Goal: Task Accomplishment & Management: Manage account settings

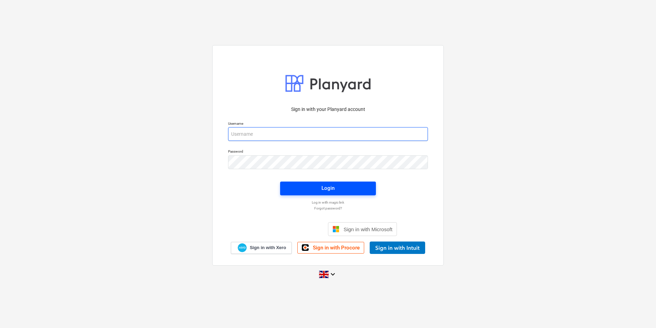
type input "[EMAIL_ADDRESS][DOMAIN_NAME]"
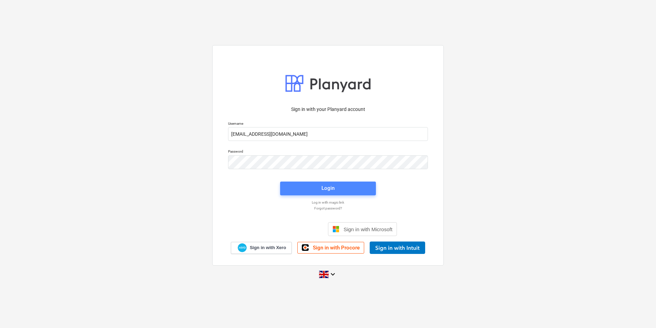
click at [335, 184] on span "Login" at bounding box center [328, 188] width 79 height 9
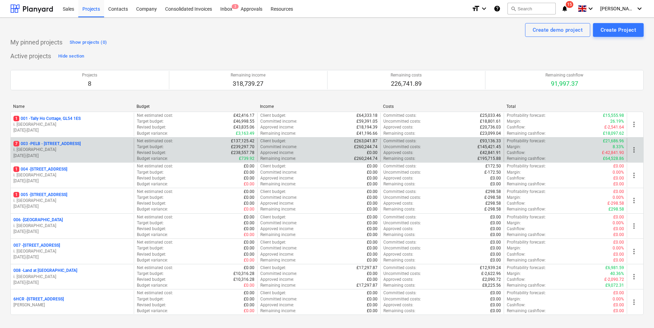
click at [69, 143] on p "7 003 - PELB - [GEOGRAPHIC_DATA], [GEOGRAPHIC_DATA], GL2 7NE" at bounding box center [46, 144] width 67 height 6
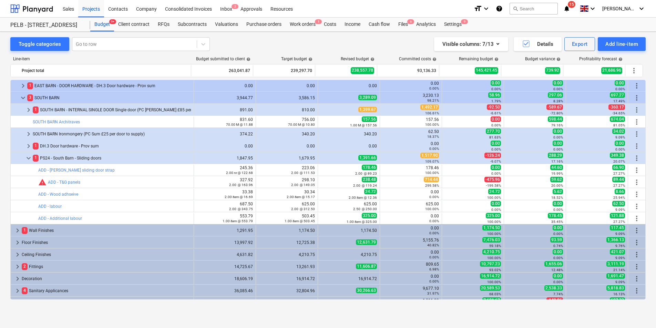
scroll to position [119, 0]
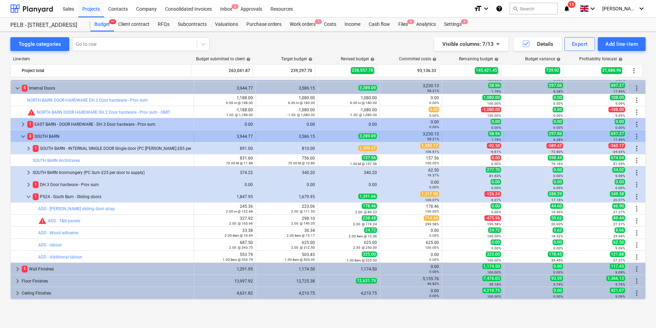
click at [22, 136] on span "keyboard_arrow_down" at bounding box center [23, 136] width 8 height 8
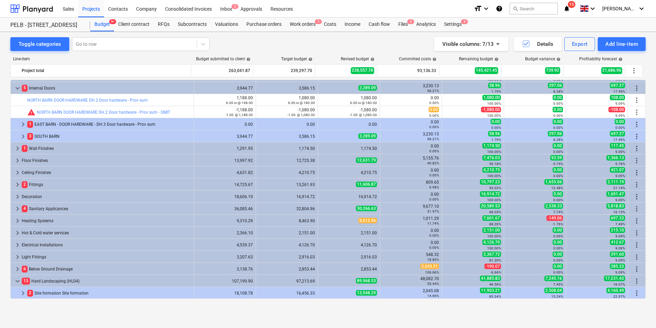
scroll to position [0, 0]
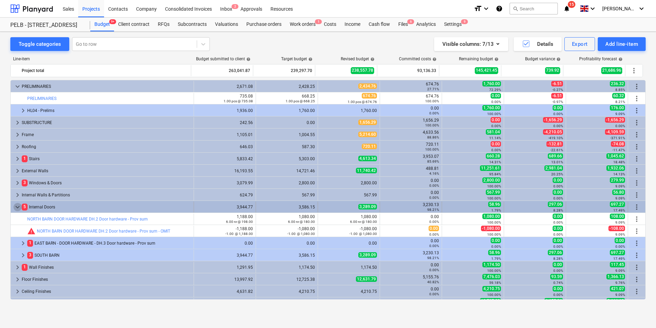
click at [16, 205] on span "keyboard_arrow_down" at bounding box center [17, 207] width 8 height 8
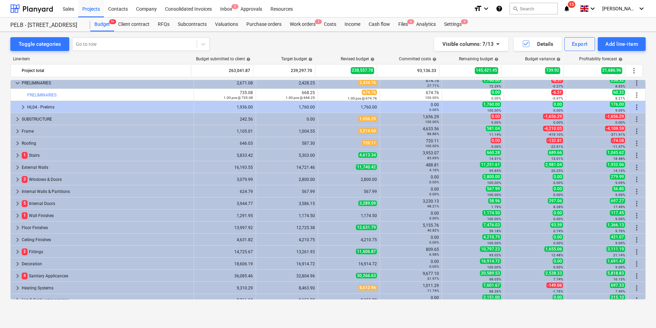
scroll to position [19, 0]
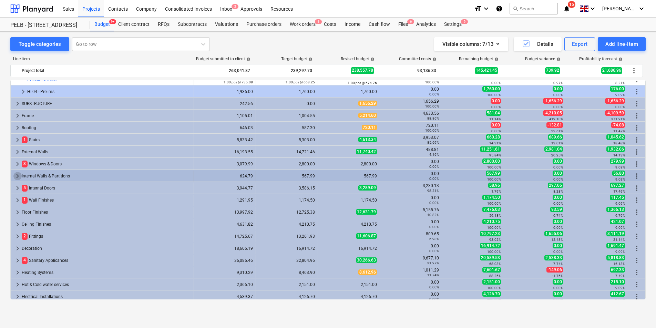
click at [14, 174] on span "keyboard_arrow_right" at bounding box center [17, 176] width 8 height 8
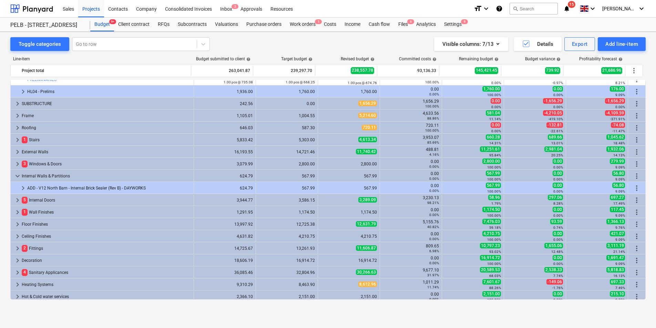
click at [14, 174] on span "keyboard_arrow_down" at bounding box center [17, 176] width 8 height 8
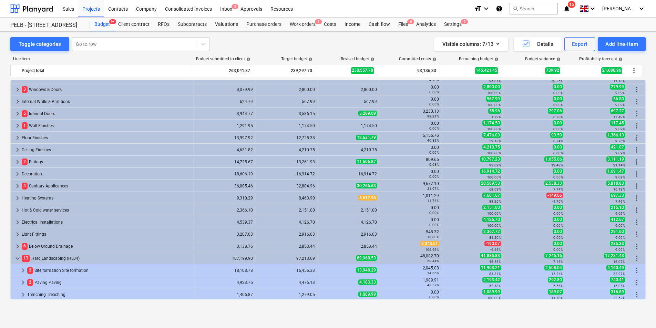
scroll to position [95, 0]
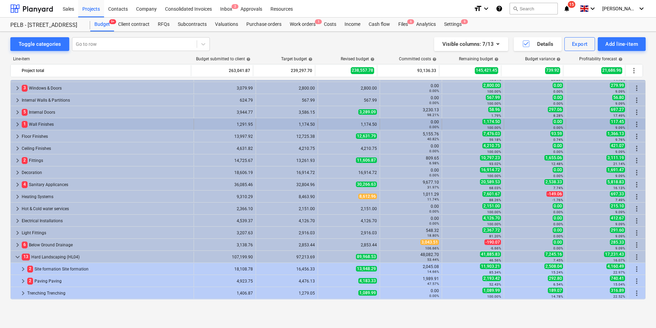
click at [17, 124] on span "keyboard_arrow_right" at bounding box center [17, 124] width 8 height 8
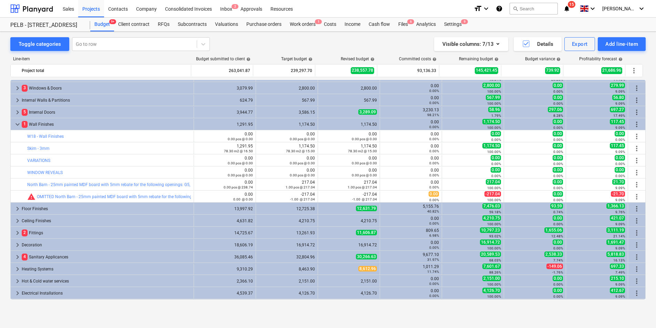
click at [17, 124] on span "keyboard_arrow_down" at bounding box center [17, 124] width 8 height 8
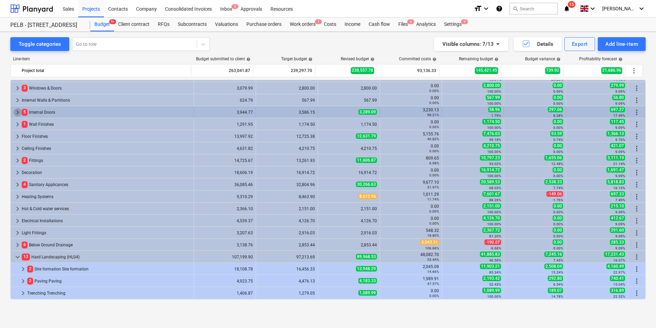
click at [18, 108] on span "keyboard_arrow_right" at bounding box center [17, 112] width 8 height 8
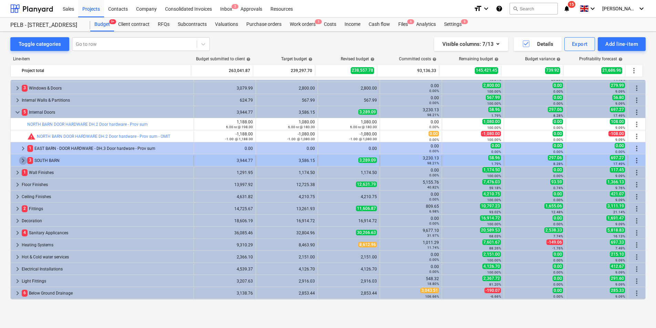
click at [22, 162] on span "keyboard_arrow_right" at bounding box center [23, 160] width 8 height 8
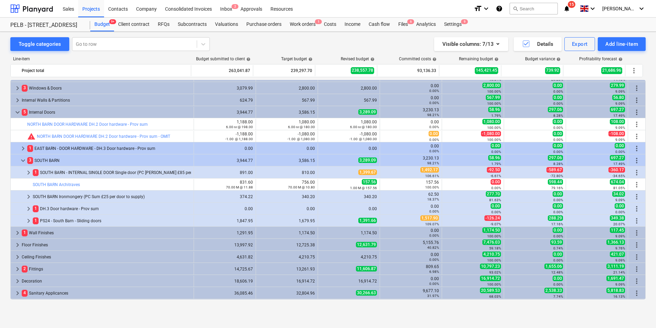
click at [23, 162] on span "keyboard_arrow_down" at bounding box center [23, 160] width 8 height 8
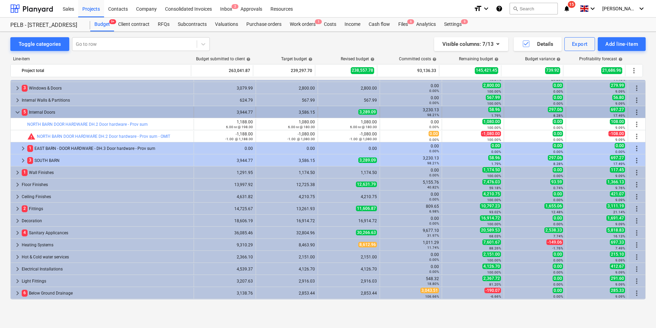
click at [18, 113] on span "keyboard_arrow_down" at bounding box center [17, 112] width 8 height 8
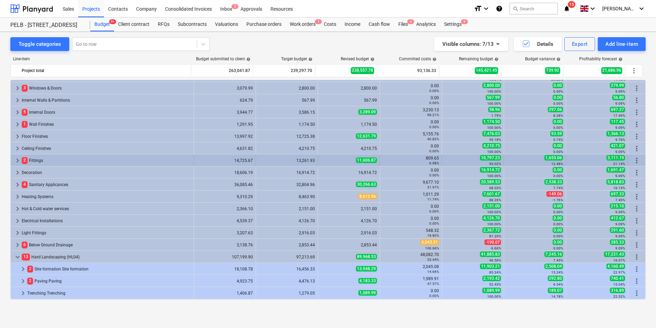
click at [21, 163] on span "keyboard_arrow_right" at bounding box center [17, 160] width 8 height 8
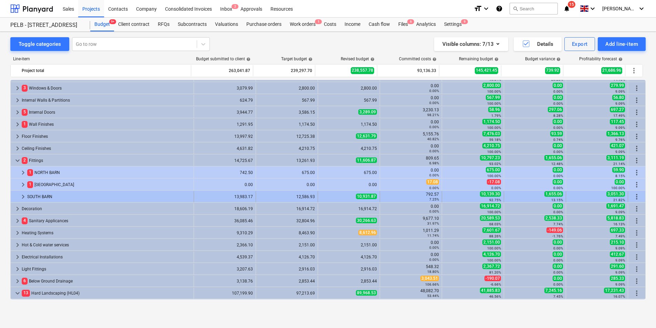
click at [20, 195] on span "keyboard_arrow_right" at bounding box center [23, 197] width 8 height 8
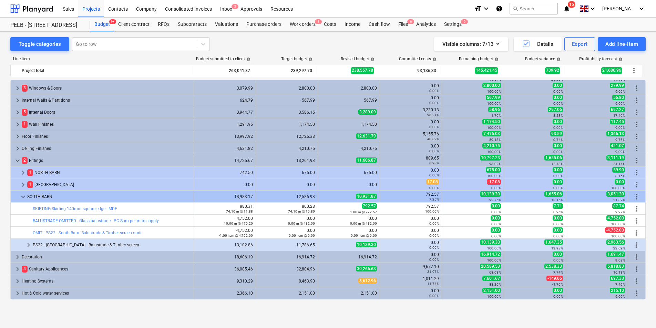
click at [24, 195] on span "keyboard_arrow_down" at bounding box center [23, 197] width 8 height 8
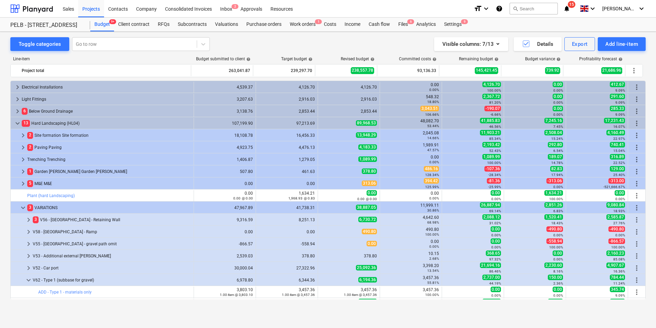
scroll to position [352, 0]
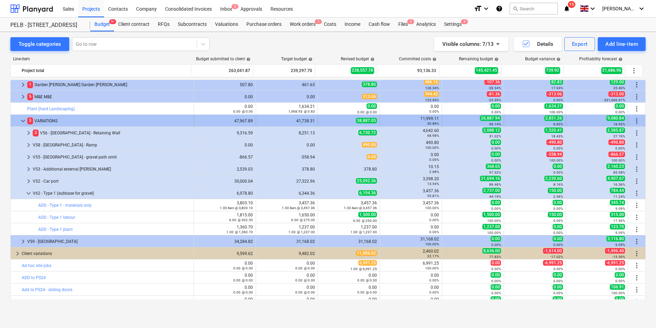
click at [20, 121] on span "keyboard_arrow_down" at bounding box center [23, 121] width 8 height 8
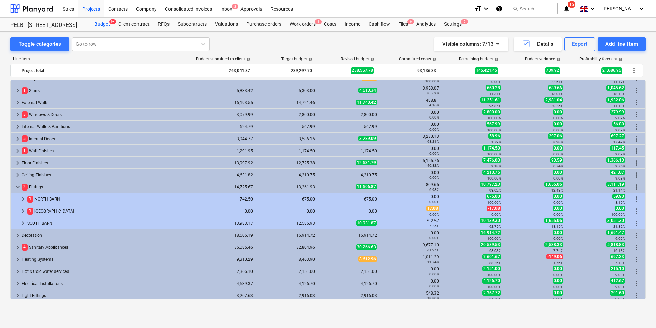
scroll to position [78, 0]
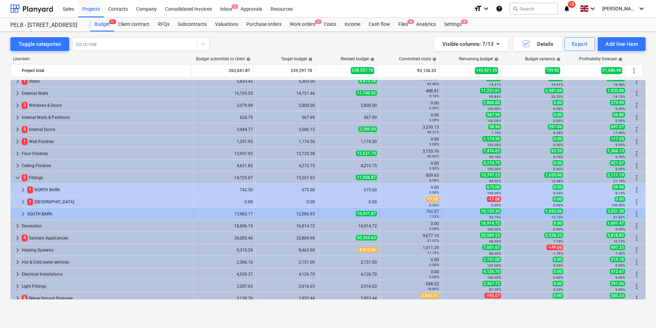
click at [23, 214] on span "keyboard_arrow_right" at bounding box center [23, 214] width 8 height 8
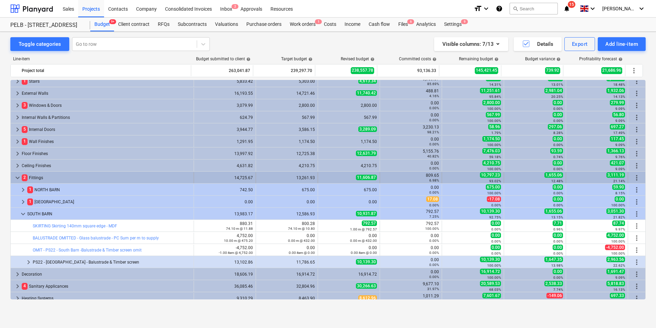
click at [18, 179] on span "keyboard_arrow_down" at bounding box center [17, 178] width 8 height 8
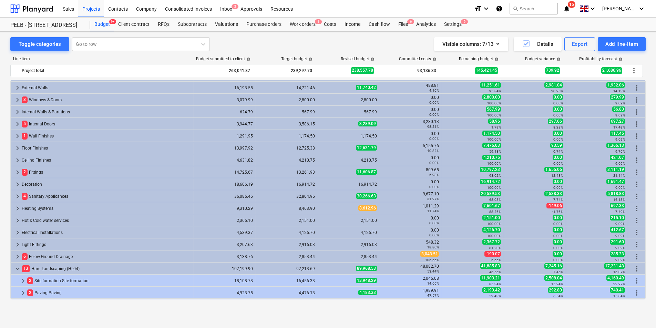
scroll to position [84, 0]
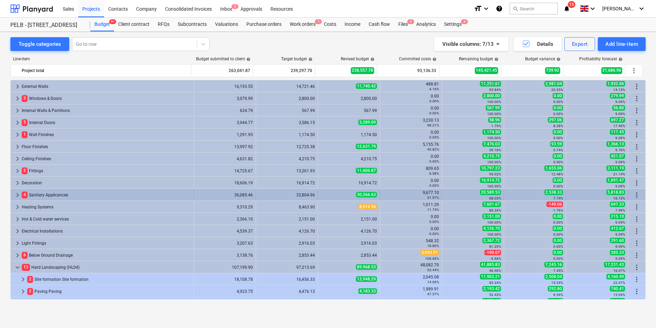
click at [18, 195] on span "keyboard_arrow_right" at bounding box center [17, 195] width 8 height 8
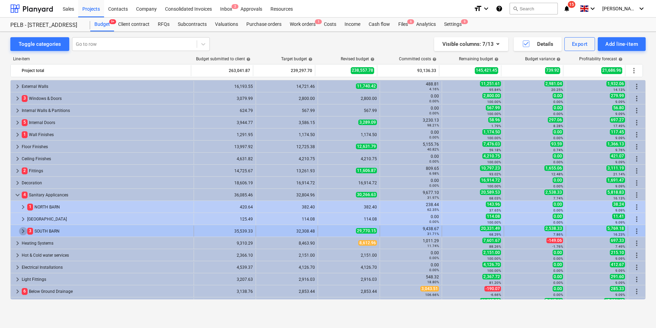
click at [22, 231] on span "keyboard_arrow_right" at bounding box center [23, 231] width 8 height 8
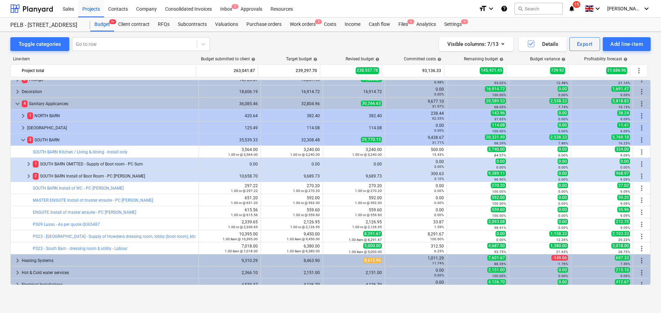
scroll to position [176, 0]
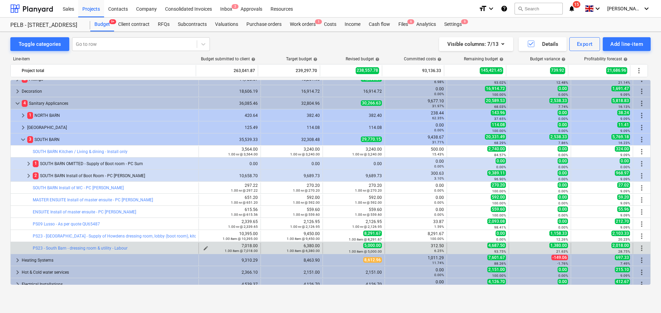
click at [205, 248] on div "1.00 item @ 7,018.00" at bounding box center [230, 250] width 56 height 5
drag, startPoint x: 205, startPoint y: 248, endPoint x: 201, endPoint y: 247, distance: 4.6
click at [205, 248] on div "1.00 item @ 7,018.00" at bounding box center [230, 250] width 56 height 5
click at [203, 246] on span "edit" at bounding box center [206, 248] width 6 height 6
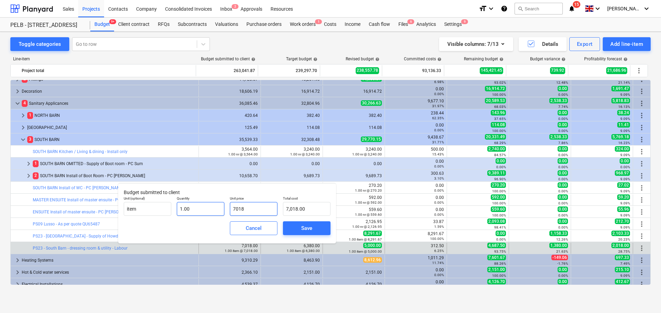
drag, startPoint x: 266, startPoint y: 209, endPoint x: 223, endPoint y: 207, distance: 43.5
click at [223, 207] on div "Unit (optional) item Quantity 1.00 Unit price 7018 Total cost 7,018.00" at bounding box center [227, 205] width 212 height 25
type input "1"
type input "1.00"
type input "18"
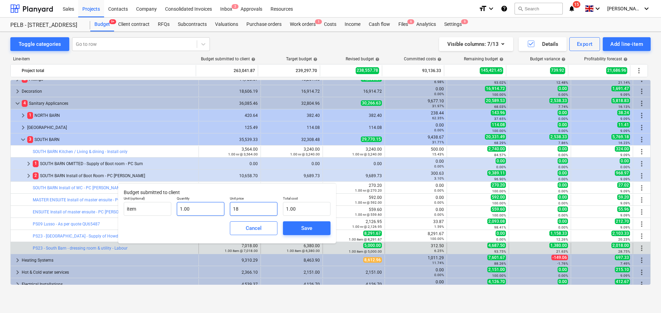
type input "18.00"
type input "187"
type input "187.00"
type input "1870"
type input "1,870.00"
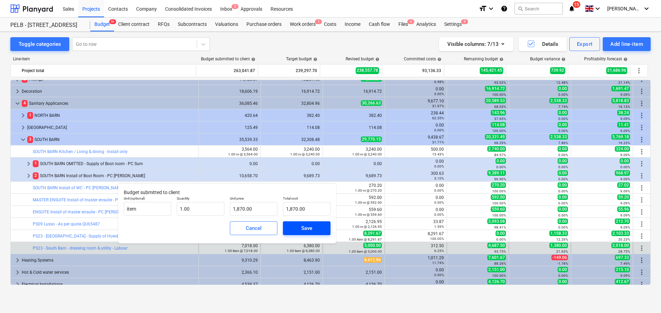
click at [302, 225] on div "Save" at bounding box center [306, 228] width 11 height 9
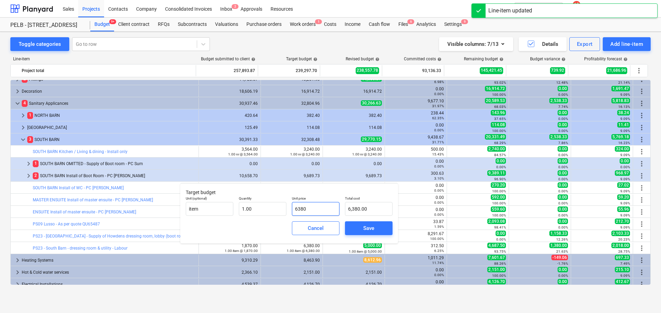
drag, startPoint x: 325, startPoint y: 208, endPoint x: 294, endPoint y: 208, distance: 31.0
click at [294, 208] on input "6380" at bounding box center [316, 209] width 48 height 14
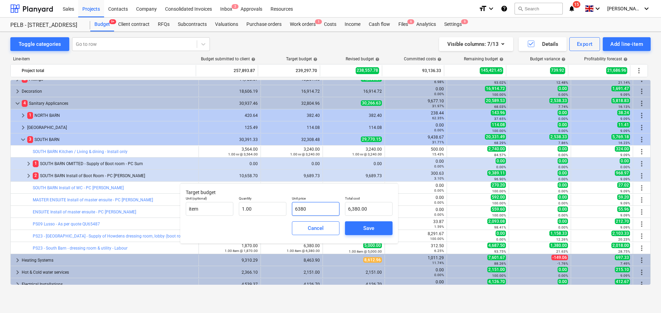
type input "1"
type input "1.00"
type input "17"
type input "17.00"
type input "170"
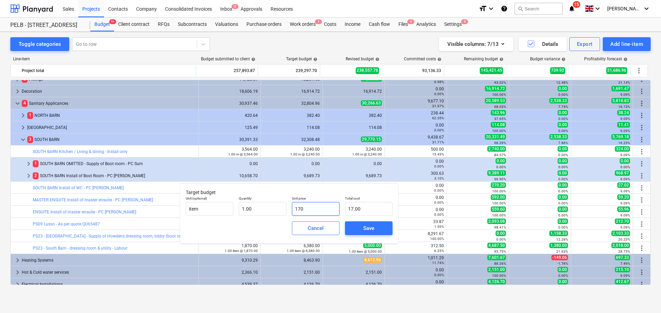
type input "170.00"
type input "1700"
type input "1,700.00"
click at [374, 227] on div "Save" at bounding box center [368, 228] width 11 height 9
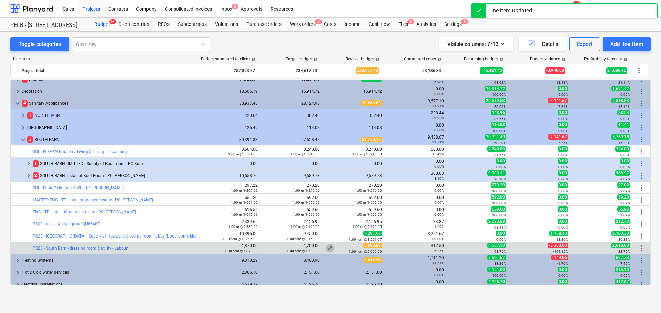
click at [327, 246] on span "edit" at bounding box center [330, 248] width 6 height 6
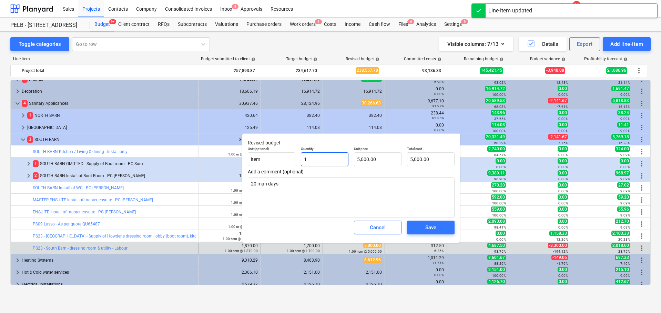
click at [315, 159] on input "1" at bounding box center [325, 159] width 48 height 14
type input "1.00"
type input "5000"
type textarea "x"
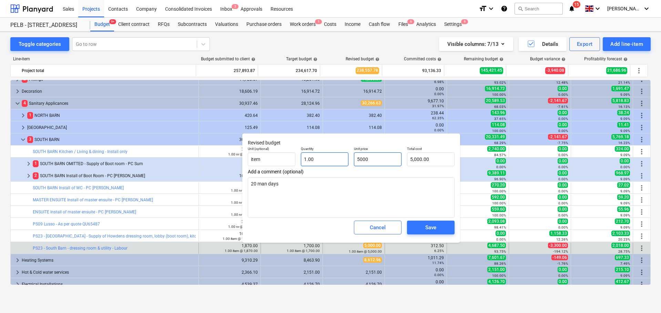
drag, startPoint x: 379, startPoint y: 160, endPoint x: 340, endPoint y: 160, distance: 39.3
click at [340, 160] on div "Unit (optional) item Quantity 1.00 Unit price 5000 Total cost 5,000.00" at bounding box center [351, 156] width 212 height 25
type input "1"
type textarea "x"
type input "1.00"
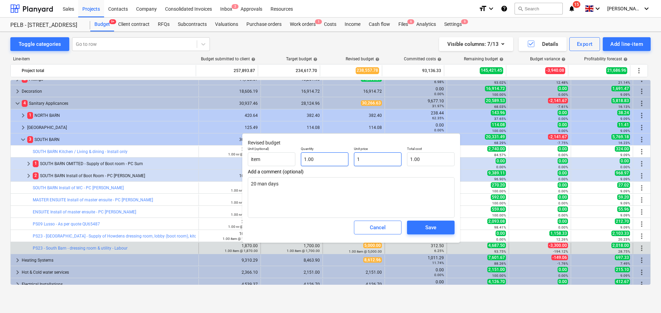
type input "17"
type textarea "x"
type input "17.00"
type input "170"
type textarea "x"
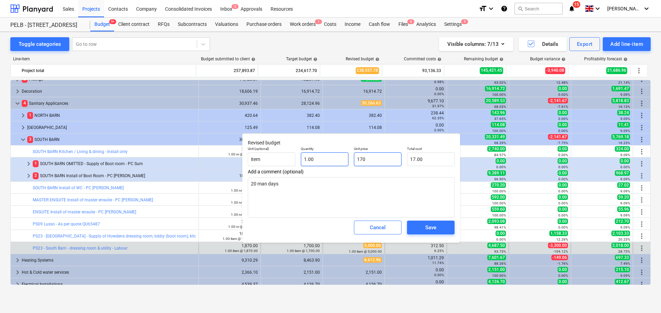
type input "170.00"
type input "1700"
type textarea "x"
type input "1,700.00"
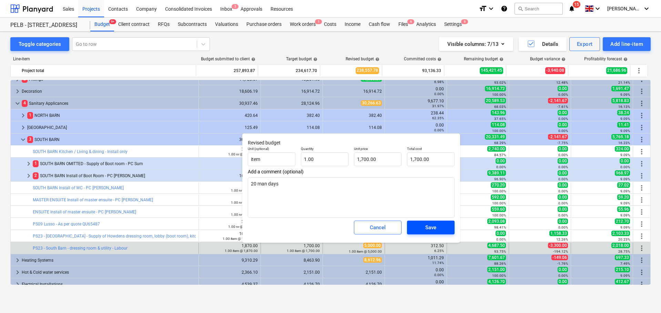
click at [432, 226] on div "Save" at bounding box center [430, 227] width 11 height 9
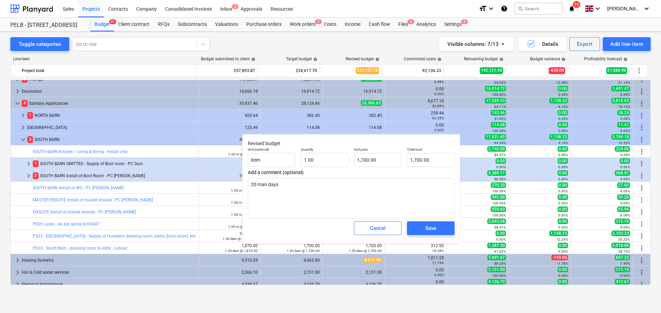
type textarea "x"
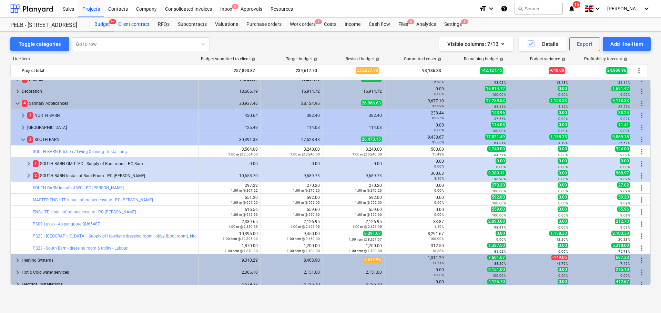
click at [130, 25] on div "Client contract" at bounding box center [134, 25] width 40 height 14
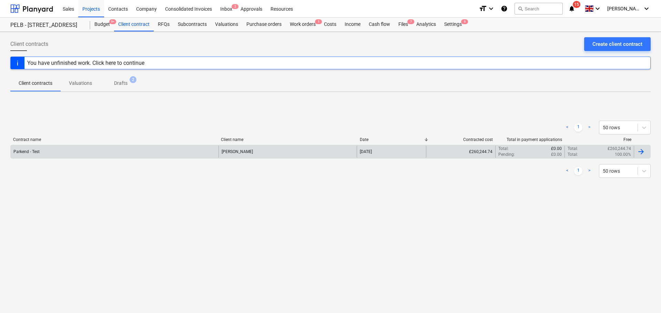
click at [93, 149] on div "Parkend - Test" at bounding box center [115, 152] width 208 height 12
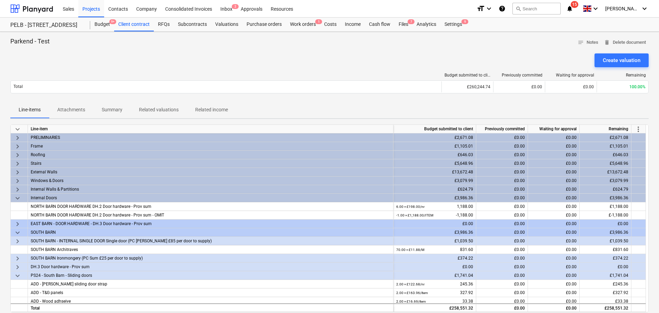
click at [17, 199] on span "keyboard_arrow_down" at bounding box center [17, 198] width 8 height 8
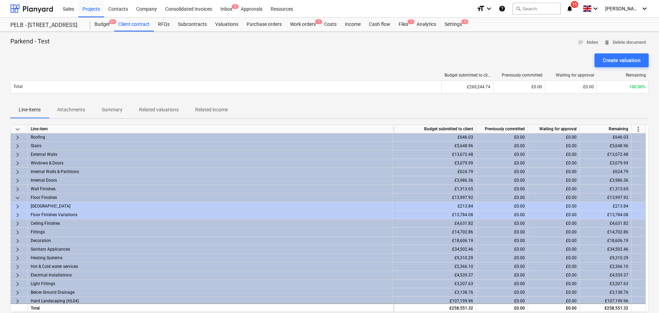
scroll to position [17, 0]
click at [17, 180] on span "keyboard_arrow_right" at bounding box center [17, 181] width 8 height 8
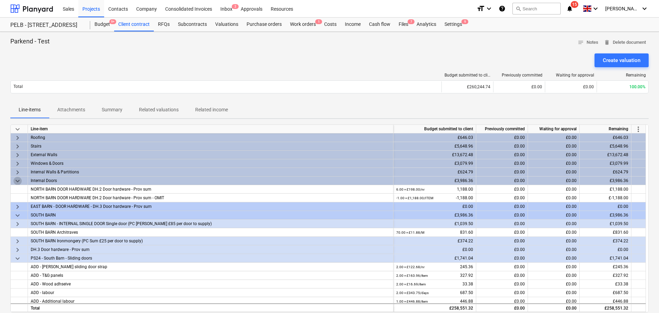
click at [17, 179] on span "keyboard_arrow_down" at bounding box center [17, 181] width 8 height 8
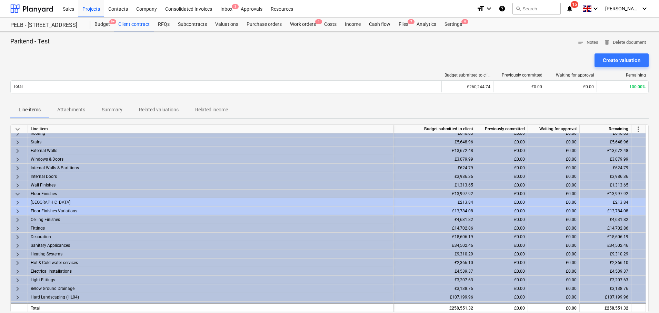
scroll to position [49, 0]
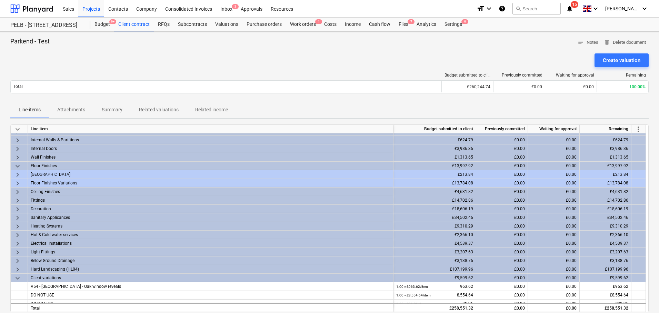
click at [17, 167] on span "keyboard_arrow_down" at bounding box center [17, 166] width 8 height 8
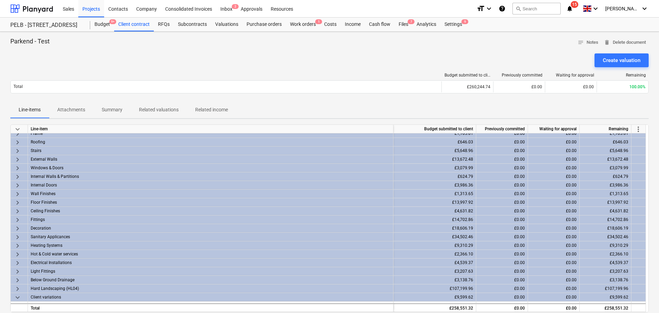
scroll to position [13, 0]
click at [18, 236] on span "keyboard_arrow_right" at bounding box center [17, 236] width 8 height 8
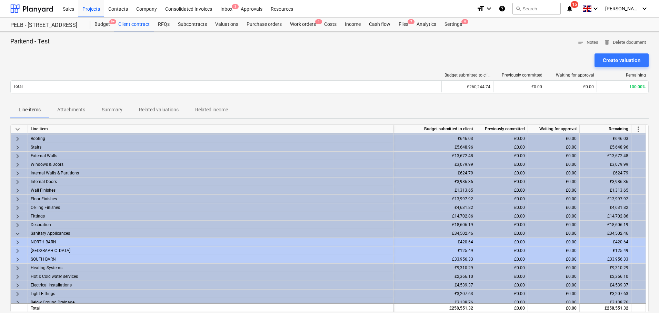
scroll to position [17, 0]
click at [17, 256] on span "keyboard_arrow_right" at bounding box center [17, 259] width 8 height 8
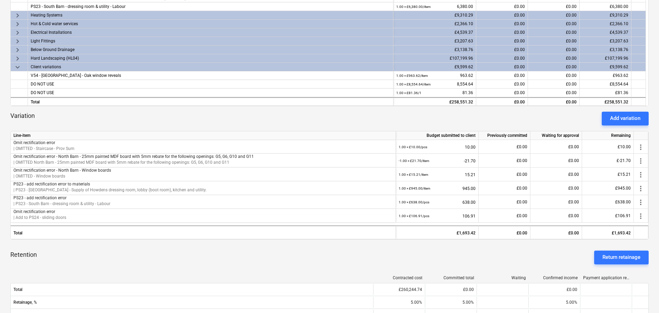
scroll to position [216, 0]
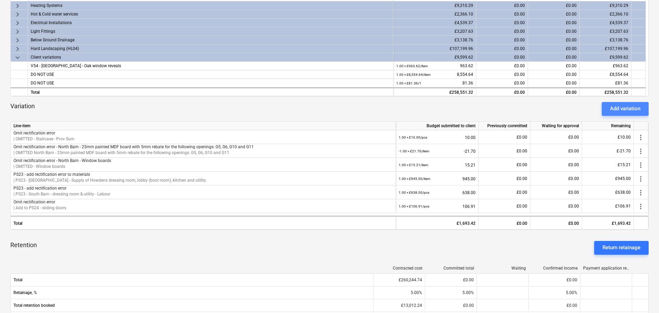
click at [614, 110] on div "Add variation" at bounding box center [625, 108] width 30 height 9
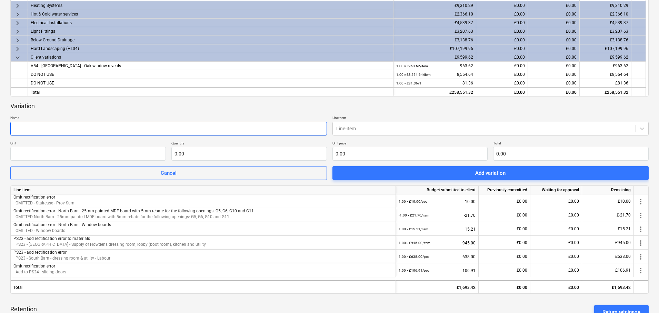
click at [188, 124] on input "text" at bounding box center [168, 129] width 316 height 14
type input "O"
type input "Add rectification error"
click at [387, 120] on p "Line-item" at bounding box center [490, 118] width 316 height 6
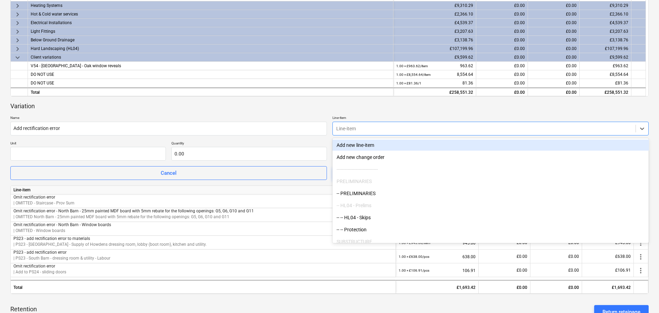
click at [386, 126] on div at bounding box center [484, 128] width 296 height 7
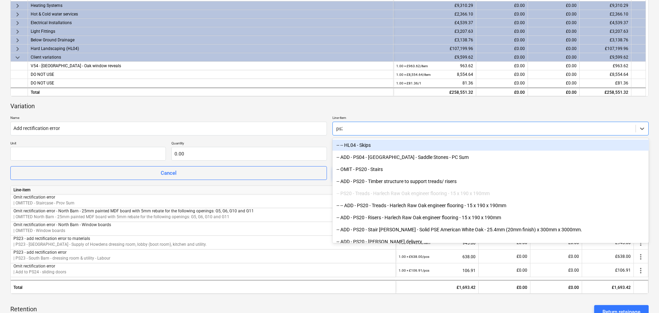
type input "ps23"
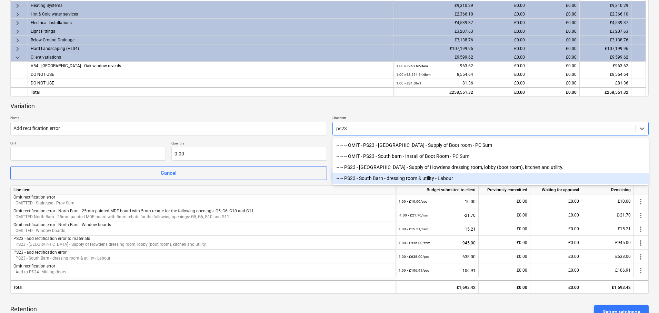
click at [428, 179] on div "-- -- PS23 - South Barn - dressing room & utility - Labour" at bounding box center [490, 178] width 316 height 11
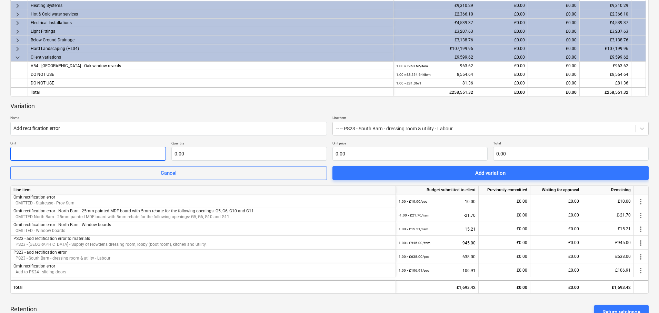
click at [118, 155] on input "text" at bounding box center [87, 154] width 155 height 14
type input "item"
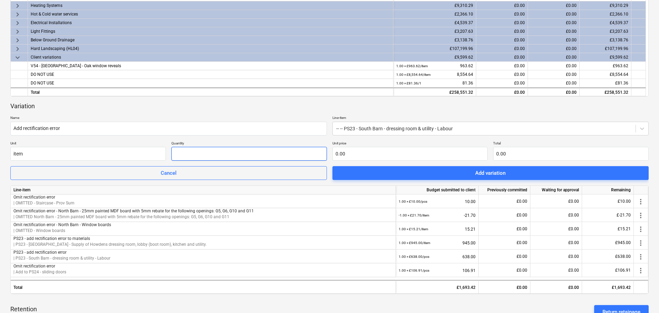
click at [224, 156] on input "text" at bounding box center [248, 154] width 155 height 14
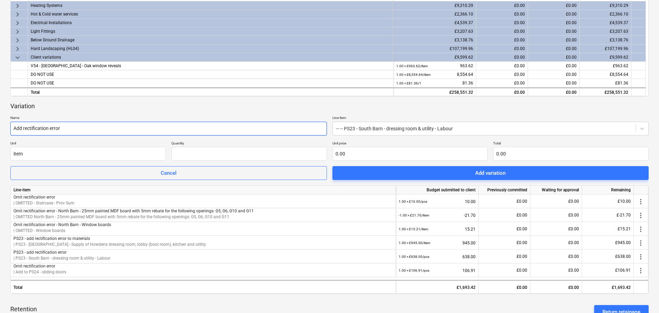
type input "0.00"
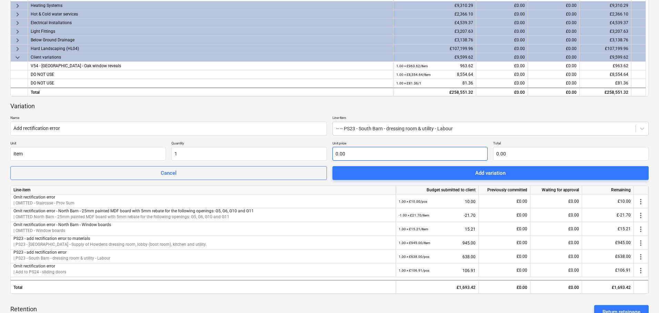
type input "1.00"
click at [350, 155] on input "text" at bounding box center [409, 154] width 155 height 14
type input "4"
type input "4.00"
type input "45"
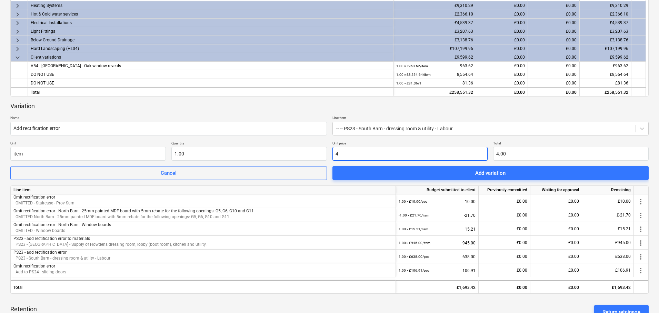
type input "45.00"
type input "451"
type input "451.00"
type input "4510"
type input "4,510.00"
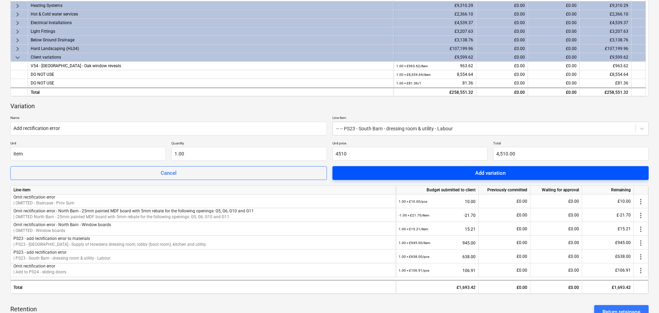
type input "4,510.00"
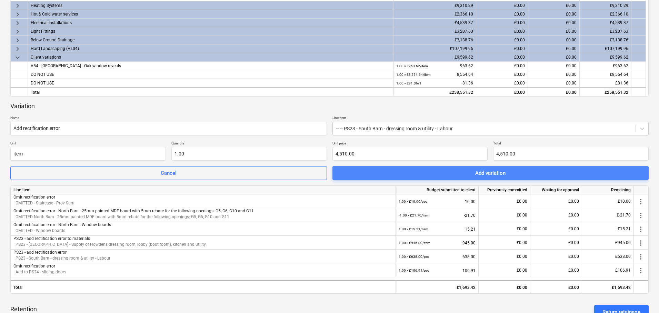
click at [450, 173] on span "Add variation" at bounding box center [491, 173] width 300 height 9
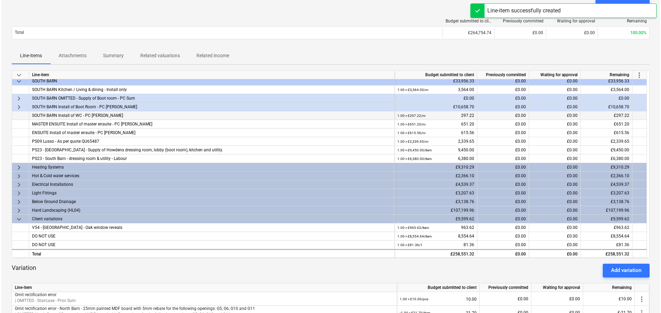
scroll to position [0, 0]
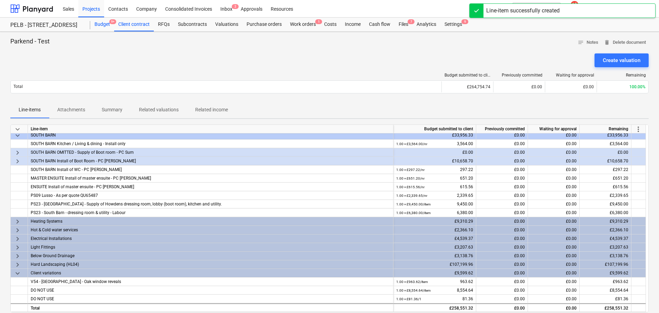
click at [110, 24] on div "Budget 9+" at bounding box center [102, 25] width 24 height 14
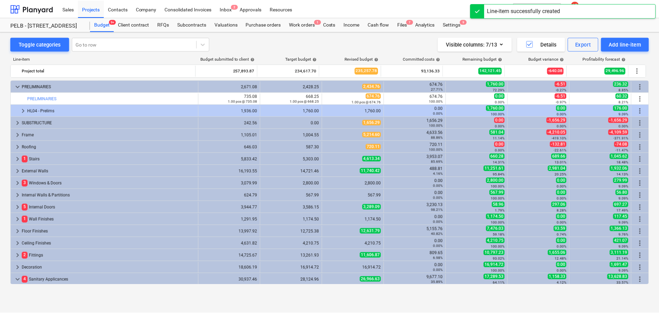
scroll to position [176, 0]
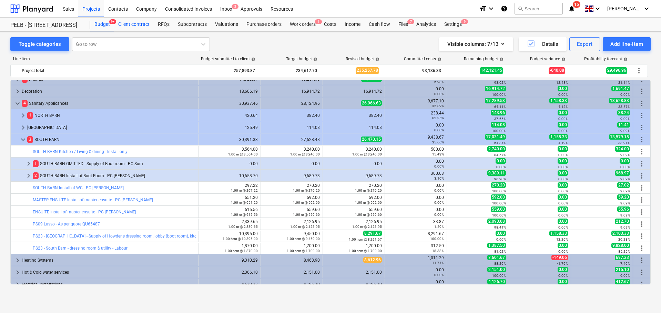
click at [130, 27] on div "Client contract" at bounding box center [134, 25] width 40 height 14
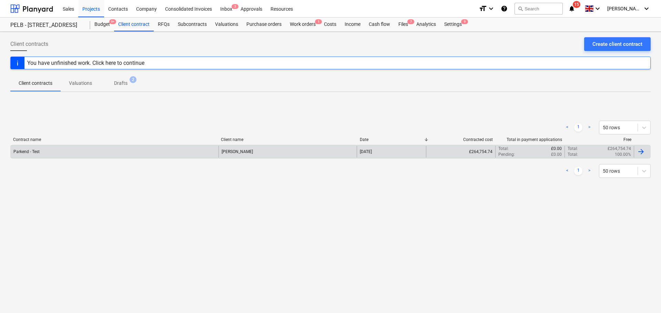
click at [130, 154] on div "Parkend - Test" at bounding box center [115, 152] width 208 height 12
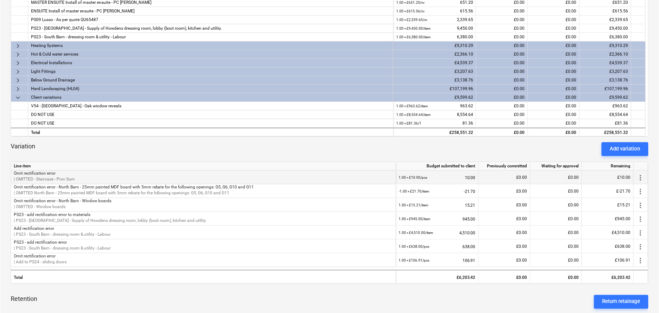
scroll to position [178, 0]
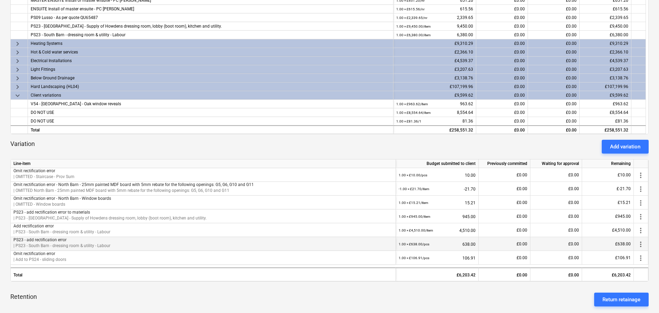
click at [640, 244] on span "more_vert" at bounding box center [640, 244] width 8 height 8
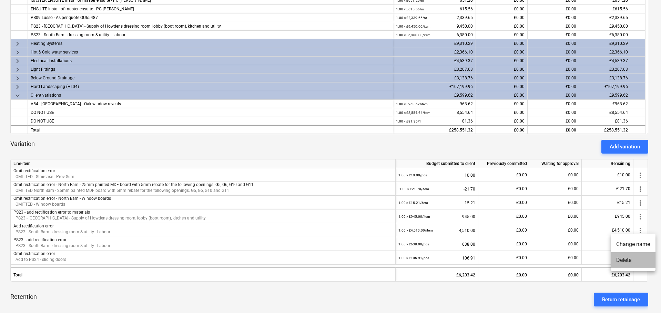
click at [638, 259] on li "Delete" at bounding box center [633, 260] width 45 height 16
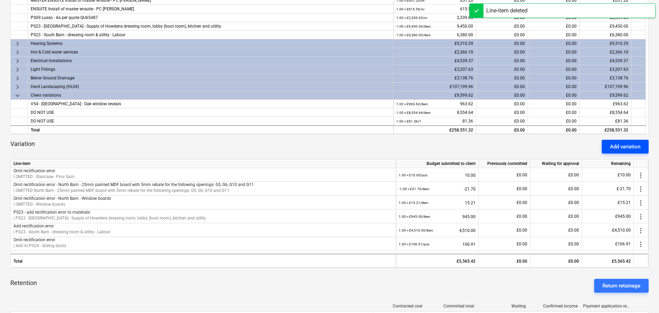
click at [631, 141] on button "Add variation" at bounding box center [625, 147] width 47 height 14
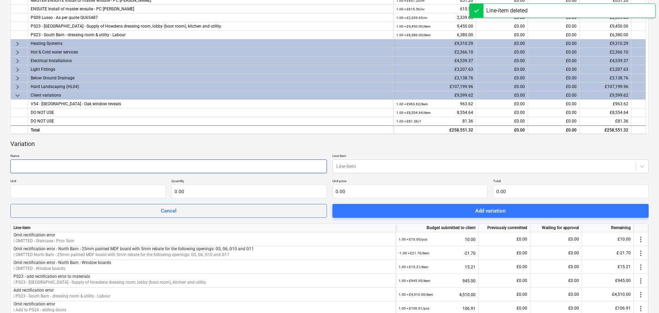
click at [245, 168] on input "text" at bounding box center [168, 166] width 316 height 14
type input "Add rectification error"
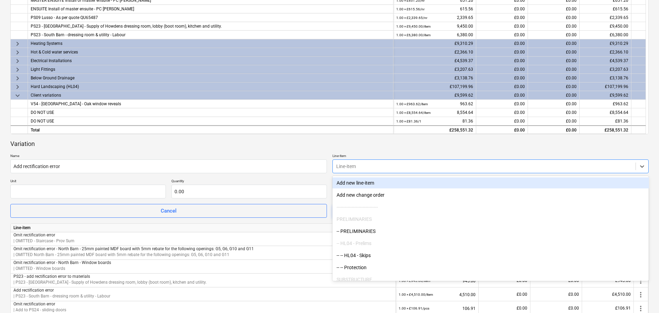
click at [468, 166] on div at bounding box center [484, 166] width 296 height 7
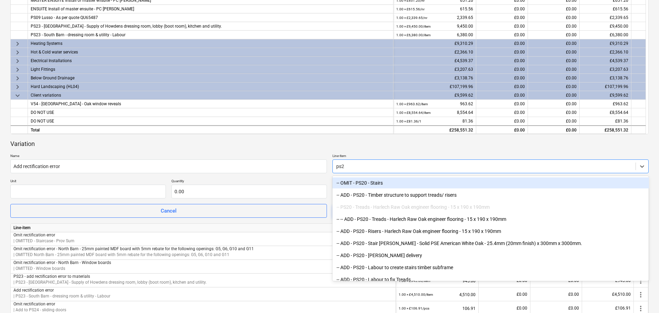
type input "ps23"
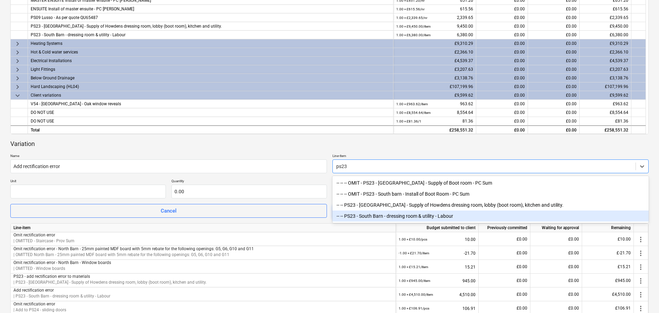
click at [468, 213] on div "-- -- PS23 - South Barn - dressing room & utility - Labour" at bounding box center [490, 215] width 316 height 11
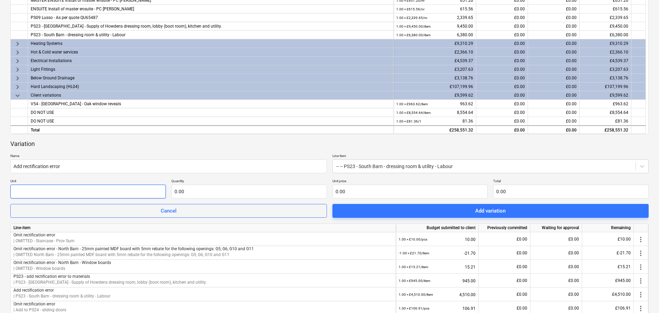
click at [97, 192] on input "text" at bounding box center [87, 191] width 155 height 14
type input "item"
click at [232, 197] on input "text" at bounding box center [248, 191] width 155 height 14
type input "1"
type input "-1.00"
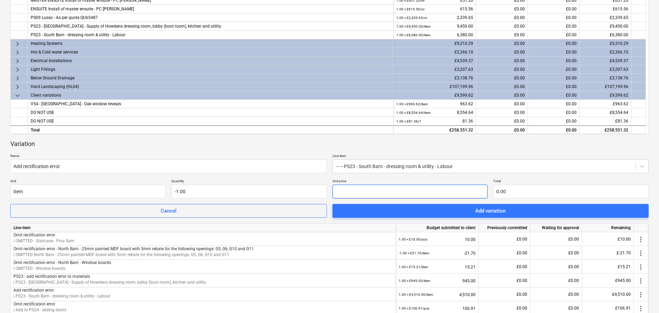
click at [385, 189] on input "text" at bounding box center [409, 191] width 155 height 14
type input "5"
type input "-5.00"
type input "0.00"
type input "4"
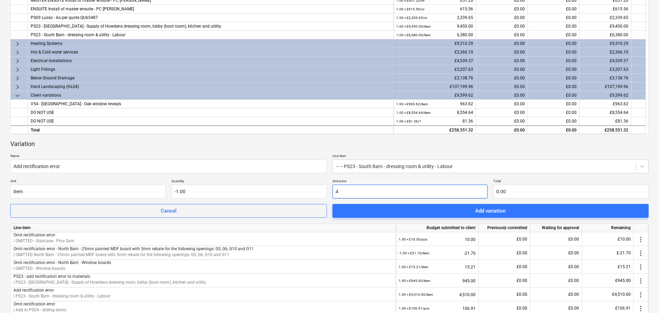
type input "-4.00"
type input "45"
type input "-45.00"
type input "451"
type input "-451.00"
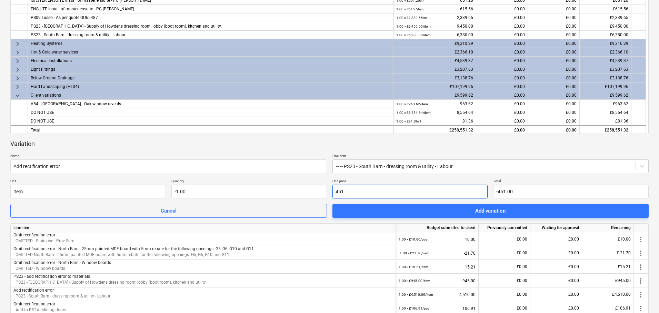
type input "4510"
type input "-4,510.00"
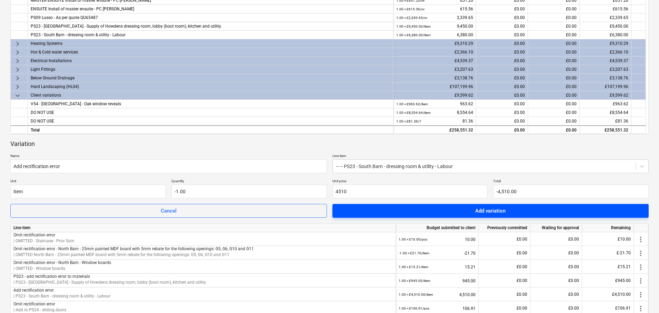
type input "4,510.00"
click at [446, 216] on button "Add variation" at bounding box center [490, 211] width 316 height 14
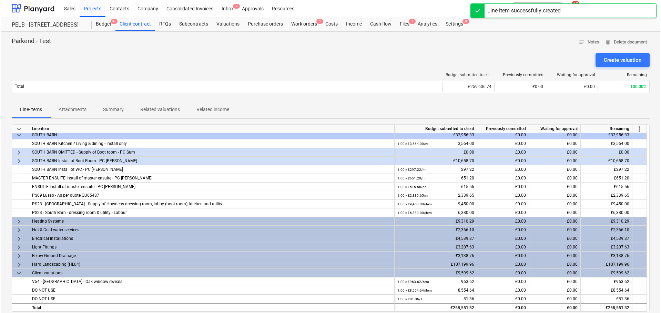
scroll to position [0, 0]
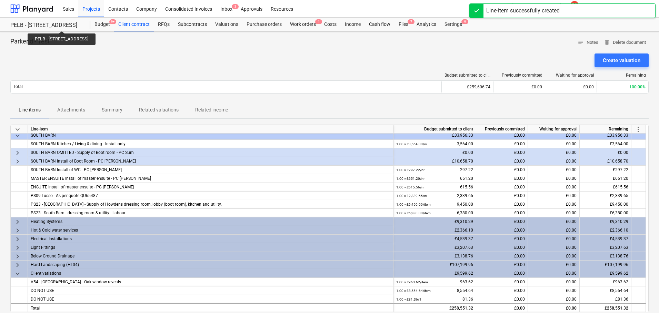
click at [80, 25] on div "PELB - [STREET_ADDRESS]" at bounding box center [46, 25] width 72 height 7
click at [96, 25] on div "Budget 9+" at bounding box center [102, 25] width 24 height 14
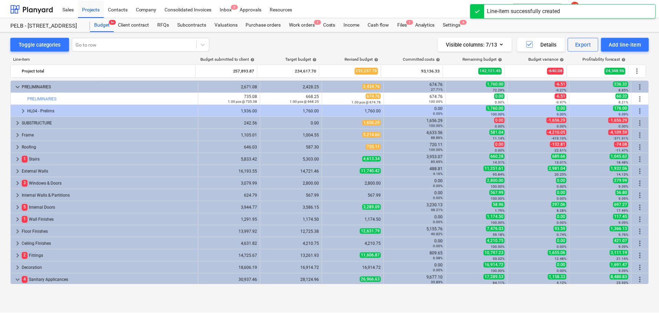
scroll to position [176, 0]
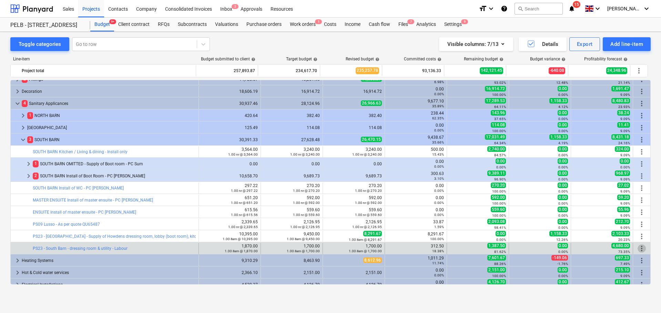
click at [640, 248] on span "more_vert" at bounding box center [642, 248] width 8 height 8
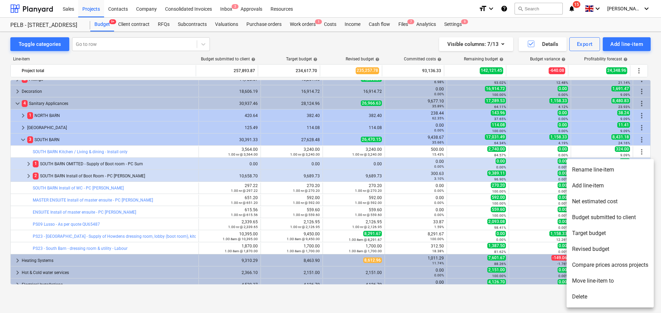
click at [269, 49] on div at bounding box center [330, 156] width 661 height 313
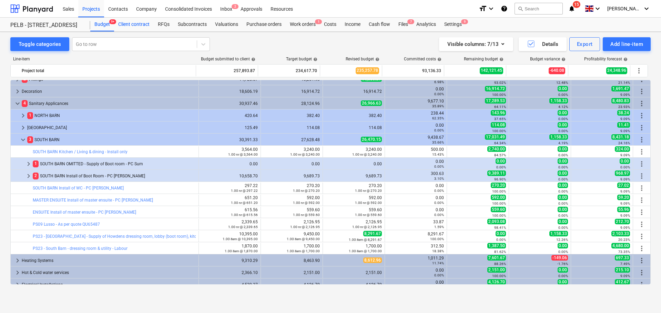
click at [131, 24] on div "Client contract" at bounding box center [134, 25] width 40 height 14
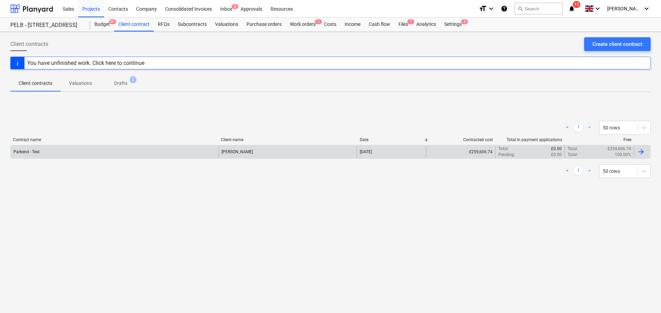
click at [197, 151] on div "Parkend - Test" at bounding box center [115, 152] width 208 height 12
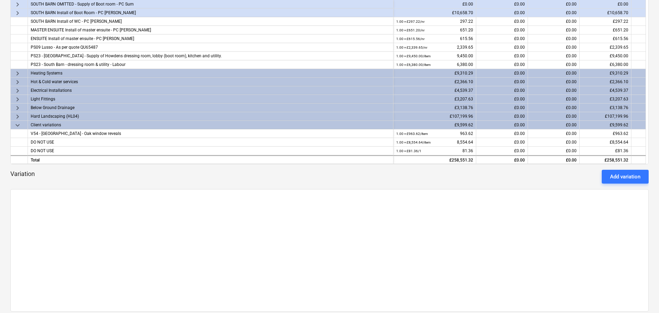
scroll to position [152, 0]
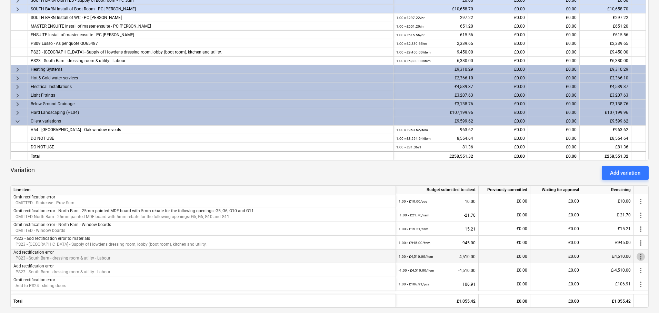
click at [639, 256] on span "more_vert" at bounding box center [640, 256] width 8 height 8
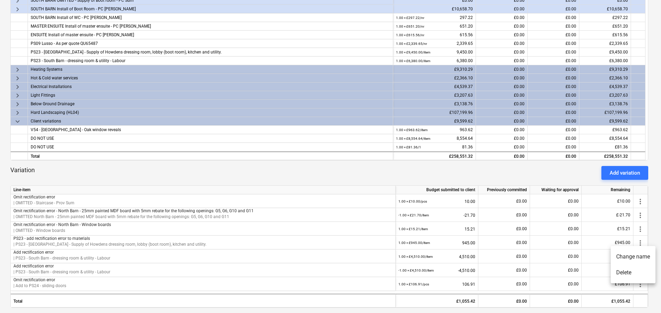
click at [636, 277] on li "Delete" at bounding box center [633, 272] width 45 height 16
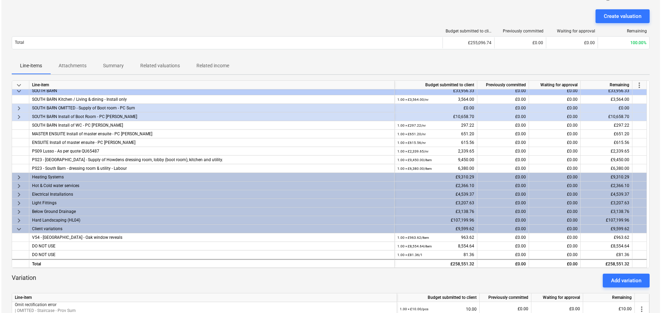
scroll to position [0, 0]
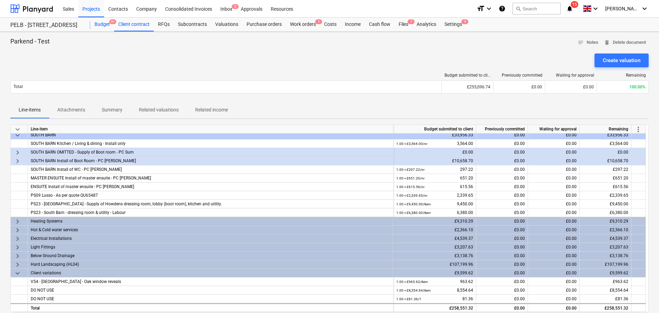
click at [95, 23] on div "Budget 9+" at bounding box center [102, 25] width 24 height 14
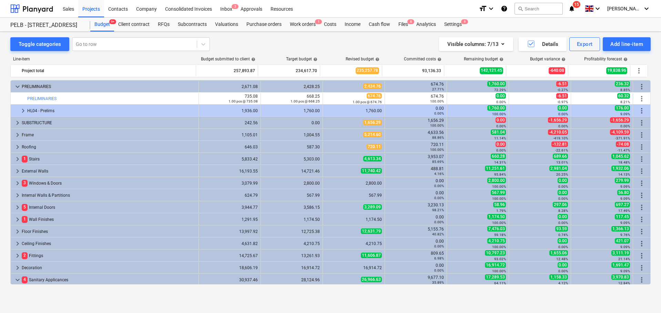
scroll to position [176, 0]
